Goal: Browse casually

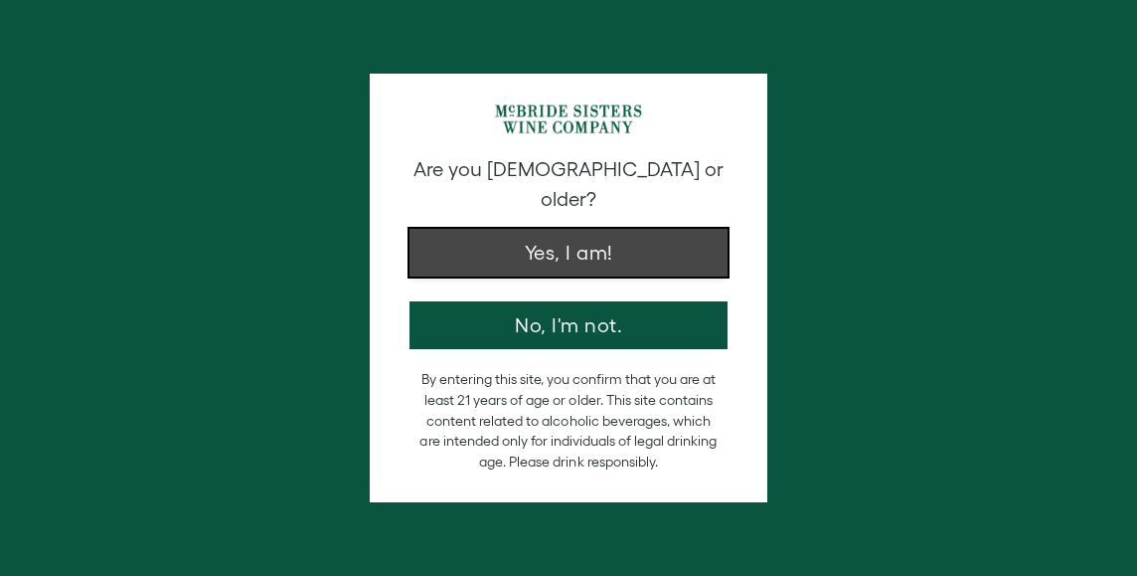
click at [533, 240] on button "Yes, I am!" at bounding box center [569, 253] width 318 height 48
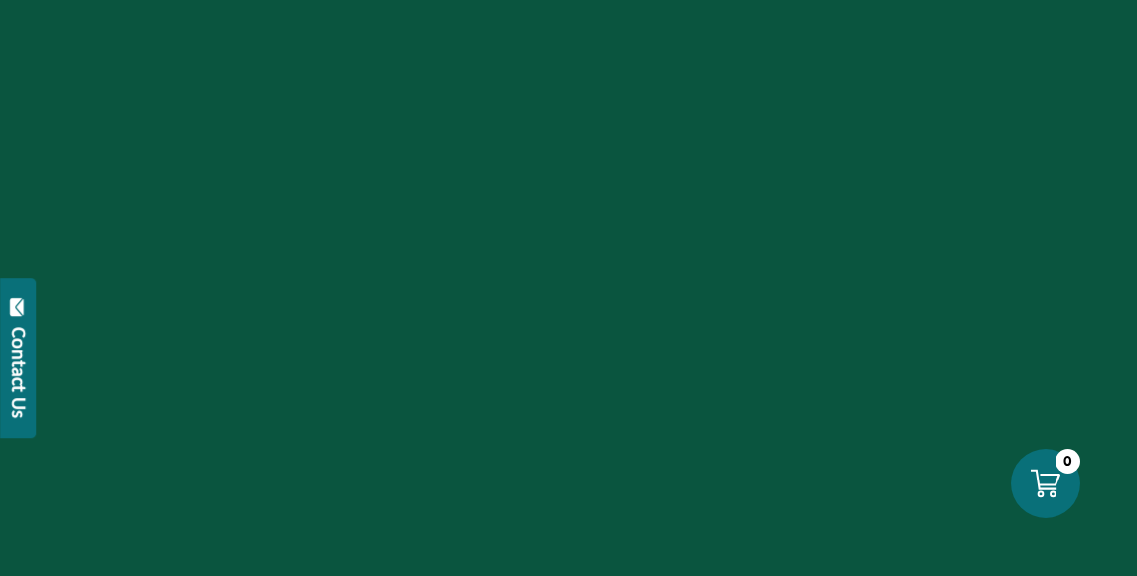
scroll to position [5995, 0]
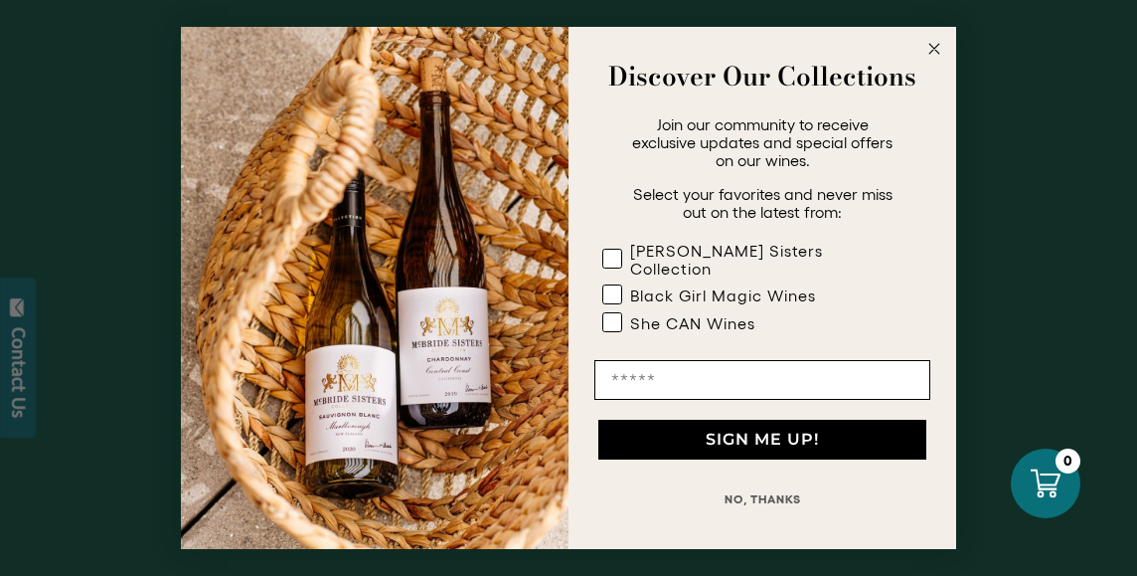
click at [936, 54] on icon "Close dialog" at bounding box center [935, 49] width 10 height 10
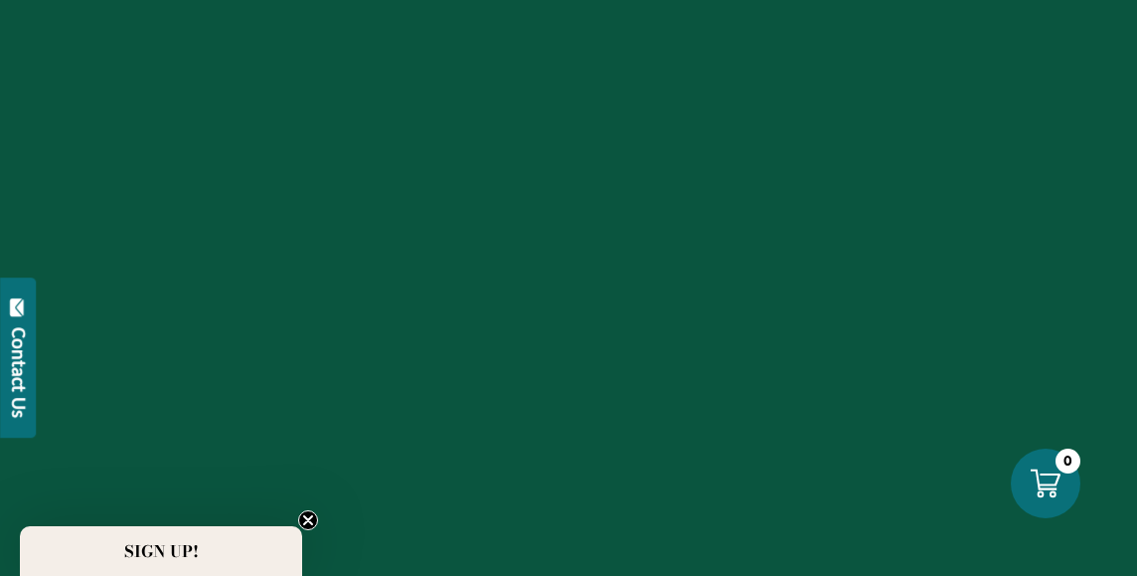
scroll to position [0, 0]
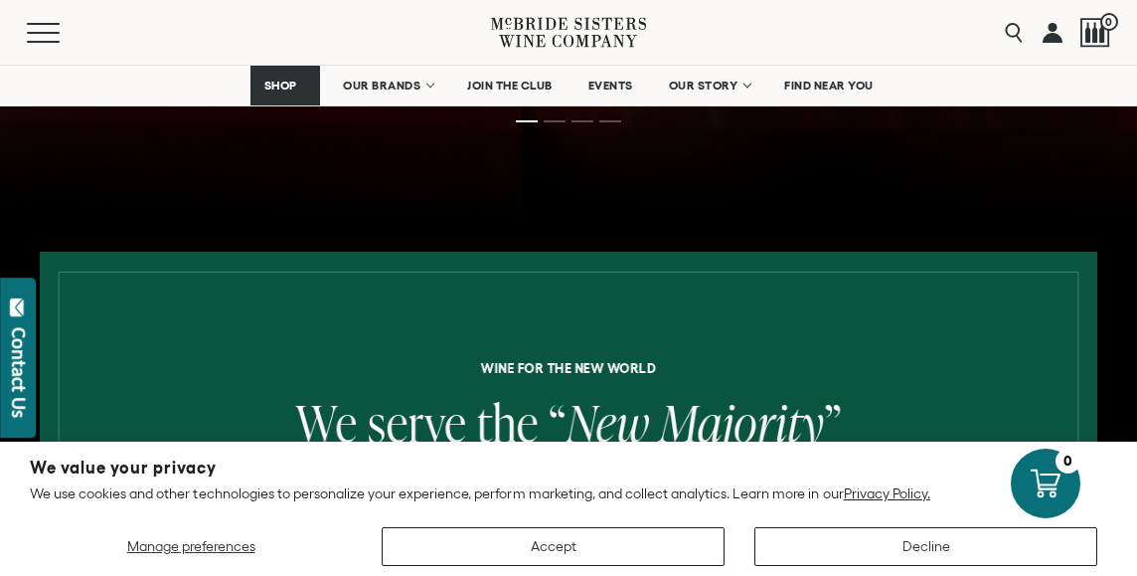
scroll to position [614, 0]
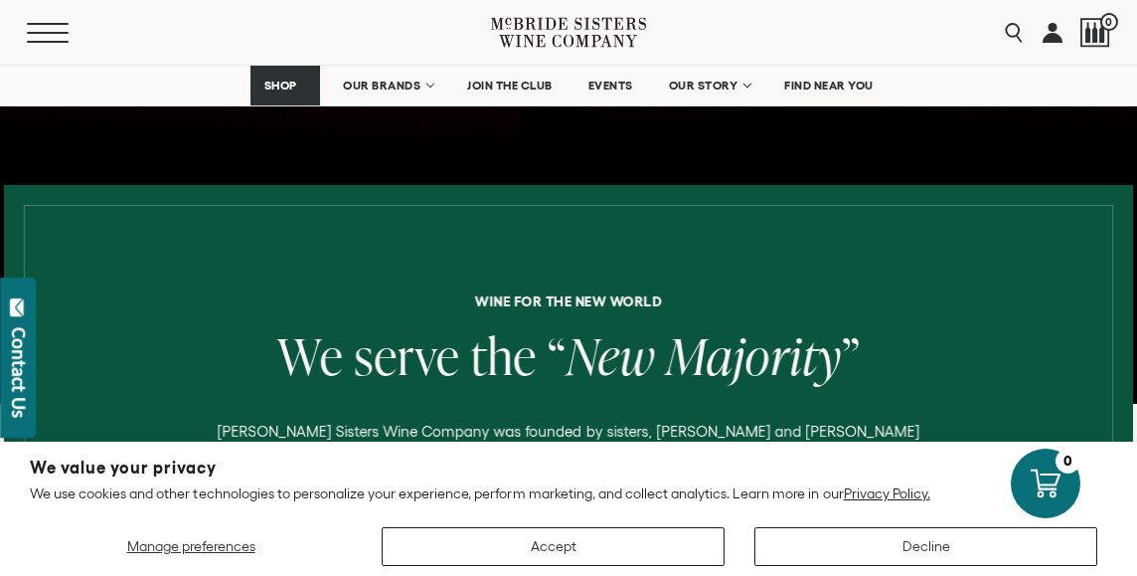
click at [39, 29] on button "Menu" at bounding box center [63, 33] width 72 height 20
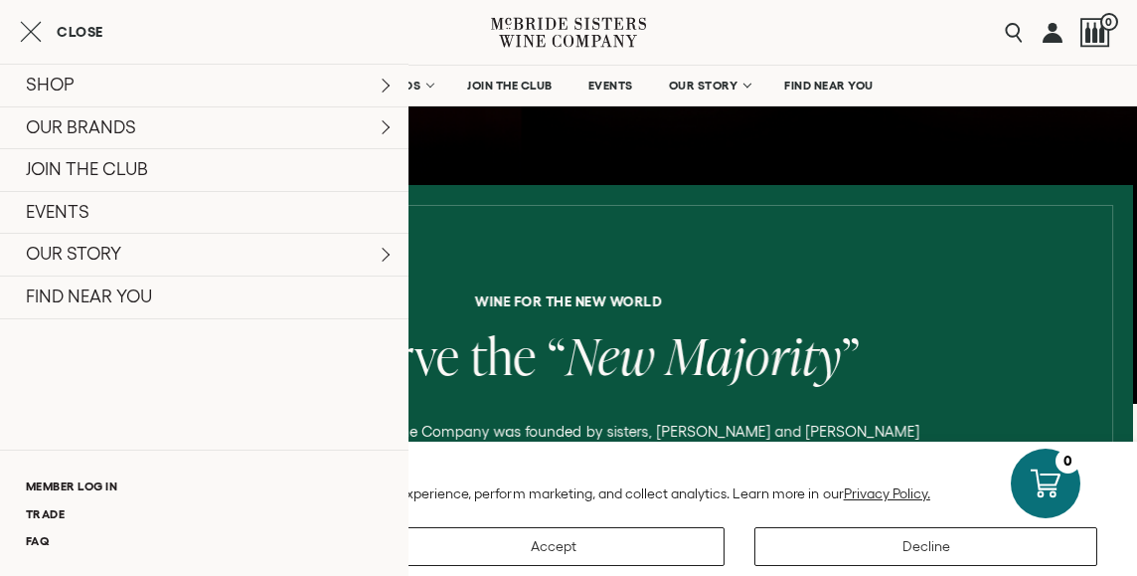
click at [701, 274] on div at bounding box center [569, 569] width 1090 height 728
click at [39, 41] on line "Close cart" at bounding box center [31, 31] width 19 height 19
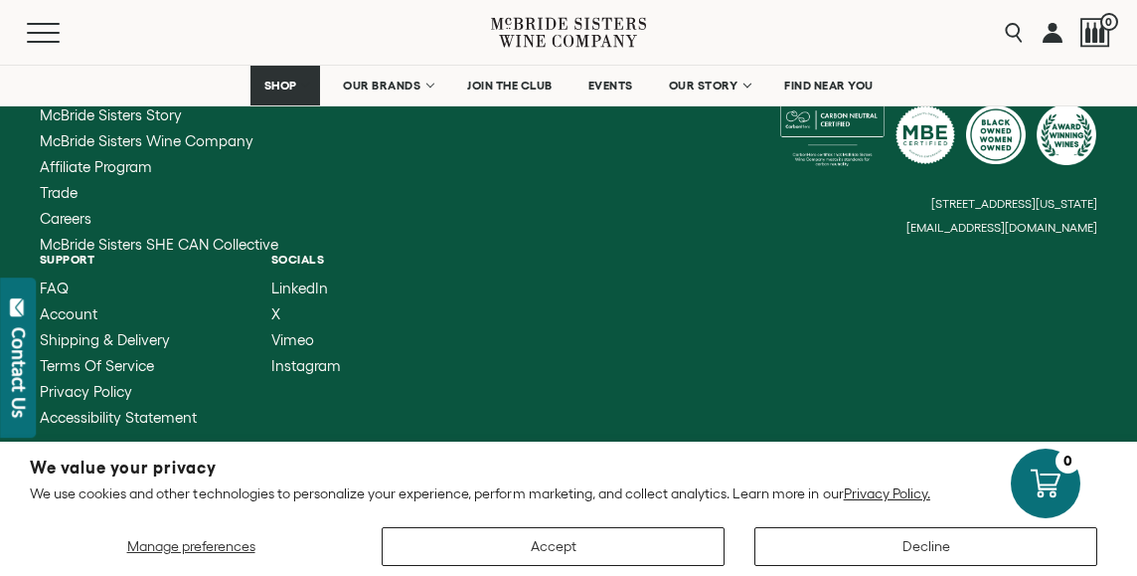
scroll to position [8305, 0]
